Goal: Task Accomplishment & Management: Manage account settings

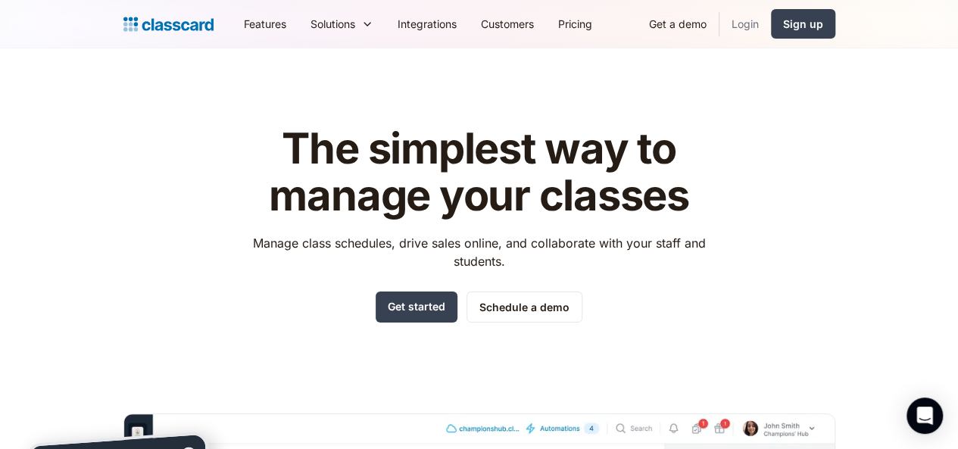
click at [771, 36] on link "Login" at bounding box center [746, 24] width 52 height 34
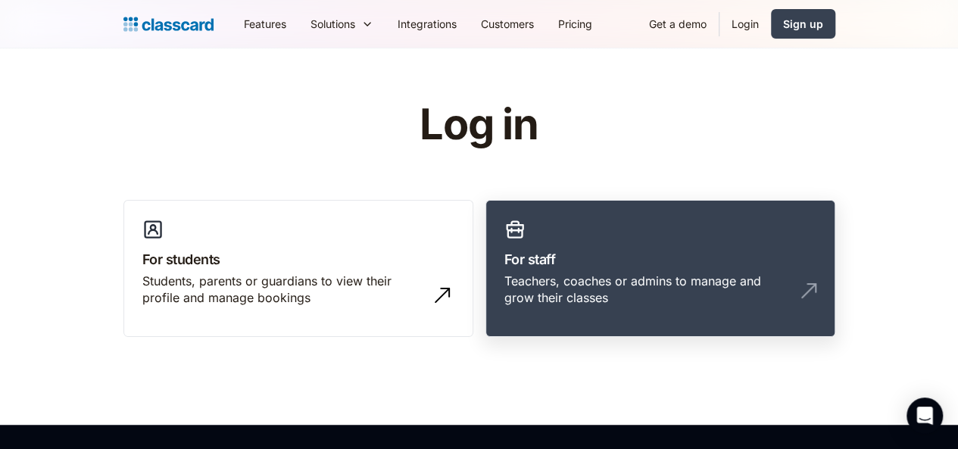
click at [698, 258] on h3 "For staff" at bounding box center [660, 259] width 312 height 20
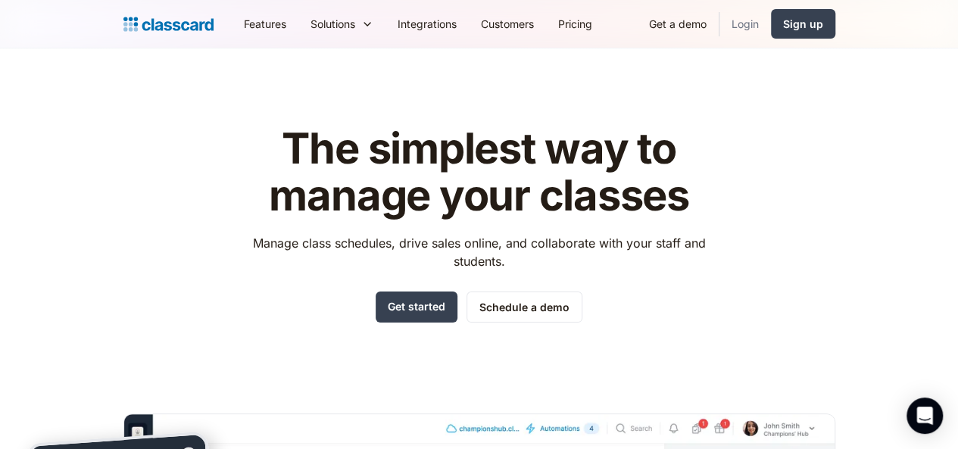
click at [771, 17] on link "Login" at bounding box center [746, 24] width 52 height 34
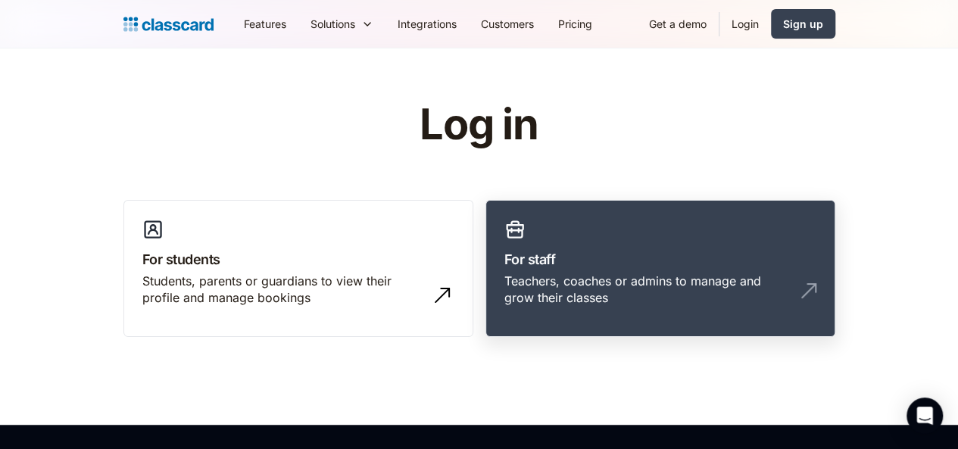
click at [654, 277] on div "Teachers, coaches or admins to manage and grow their classes" at bounding box center [645, 290] width 282 height 34
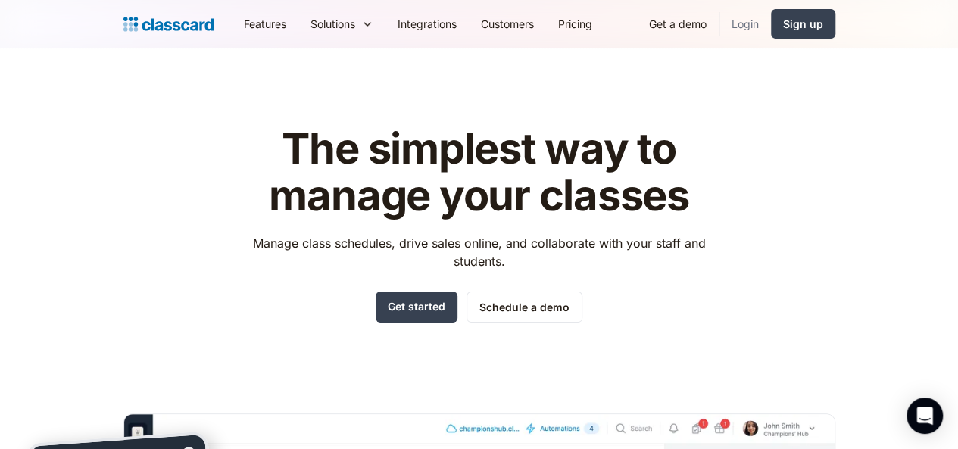
click at [771, 27] on link "Login" at bounding box center [746, 24] width 52 height 34
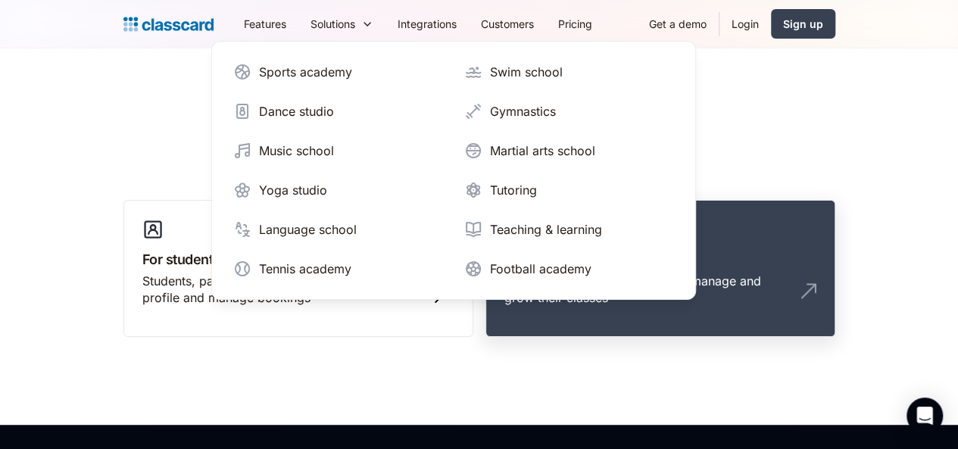
click at [758, 265] on h3 "For staff" at bounding box center [660, 259] width 312 height 20
